Goal: Find specific page/section: Find specific page/section

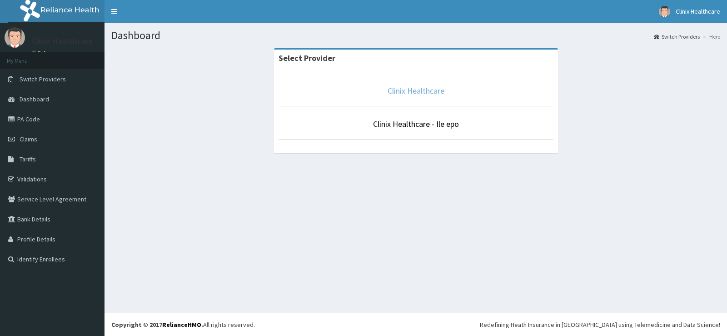
click at [412, 87] on link "Clinix Healthcare" at bounding box center [416, 90] width 57 height 10
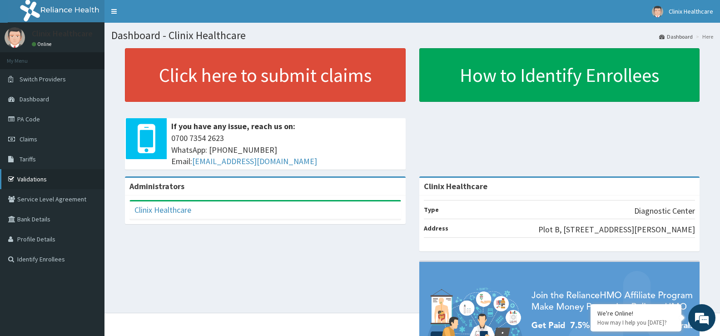
click at [50, 178] on link "Validations" at bounding box center [52, 179] width 104 height 20
